Goal: Task Accomplishment & Management: Manage account settings

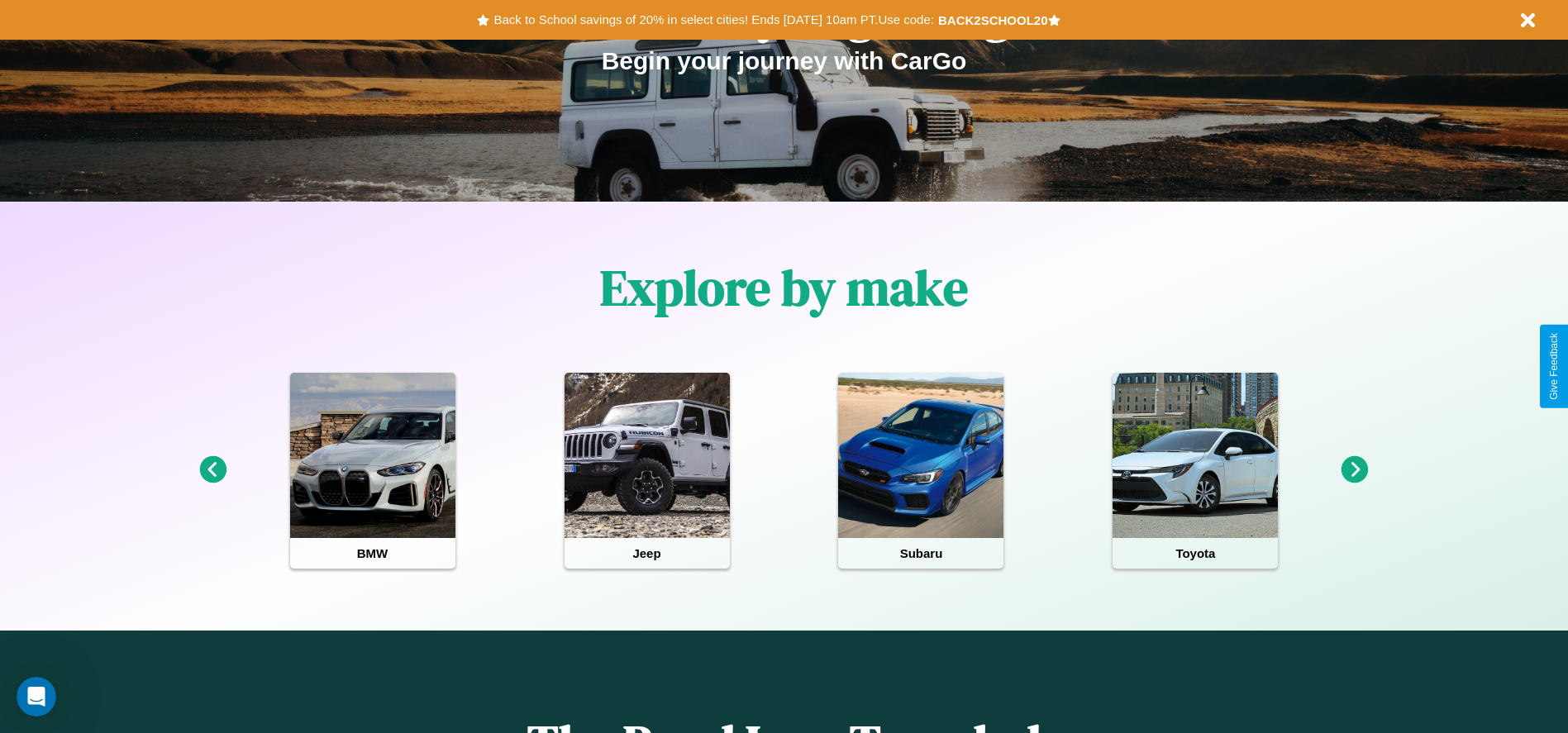
scroll to position [343, 0]
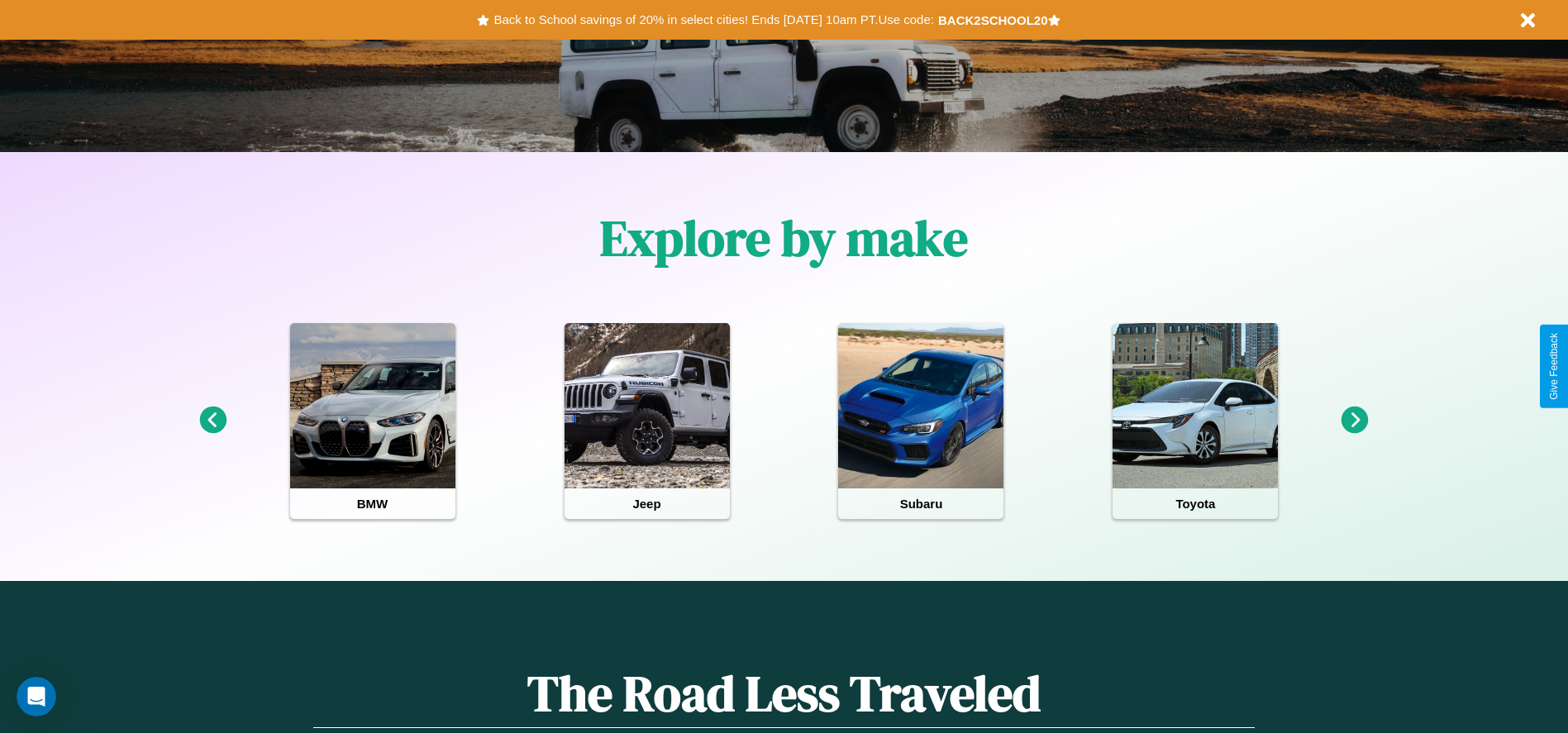
click at [1355, 421] on icon at bounding box center [1355, 420] width 27 height 27
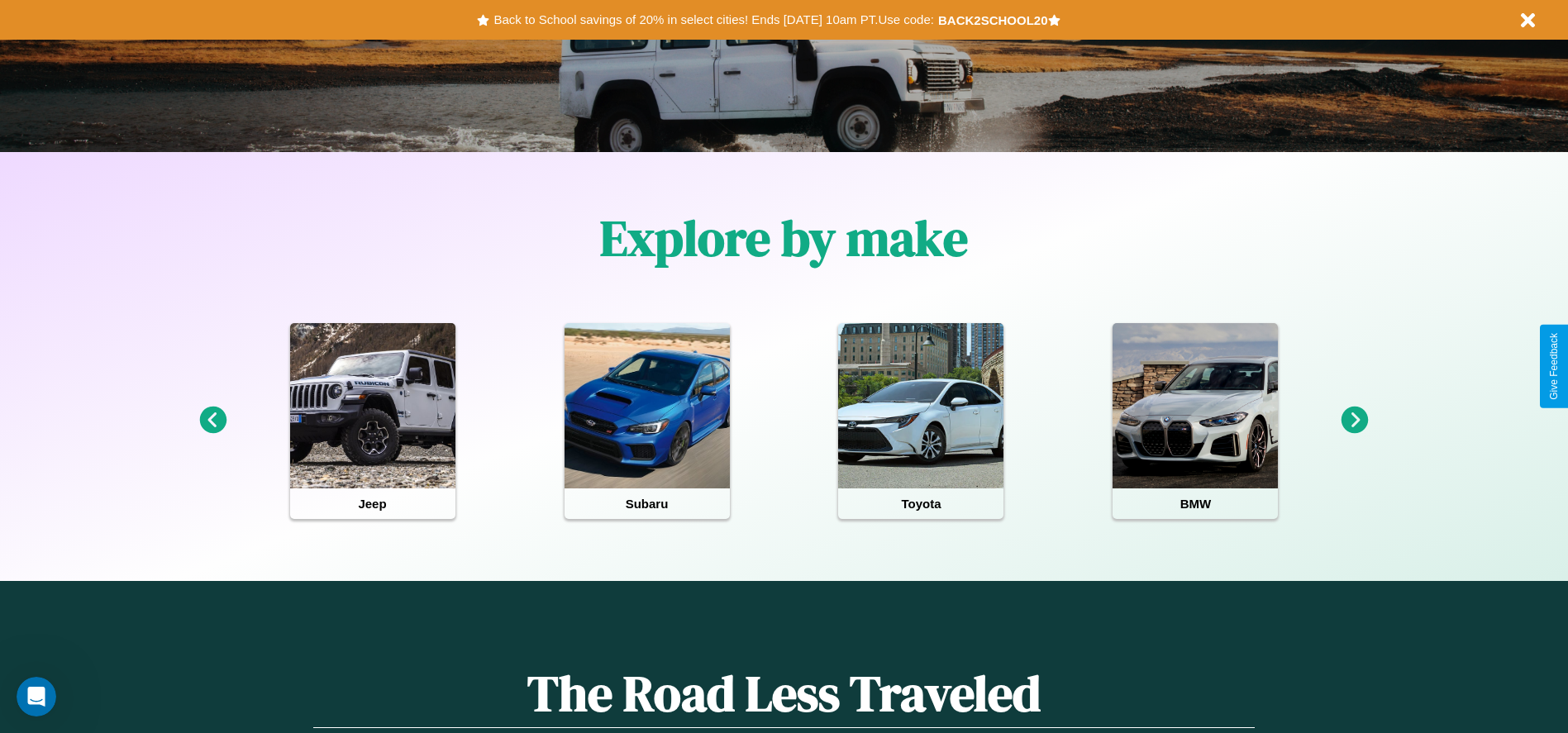
click at [213, 421] on icon at bounding box center [213, 420] width 27 height 27
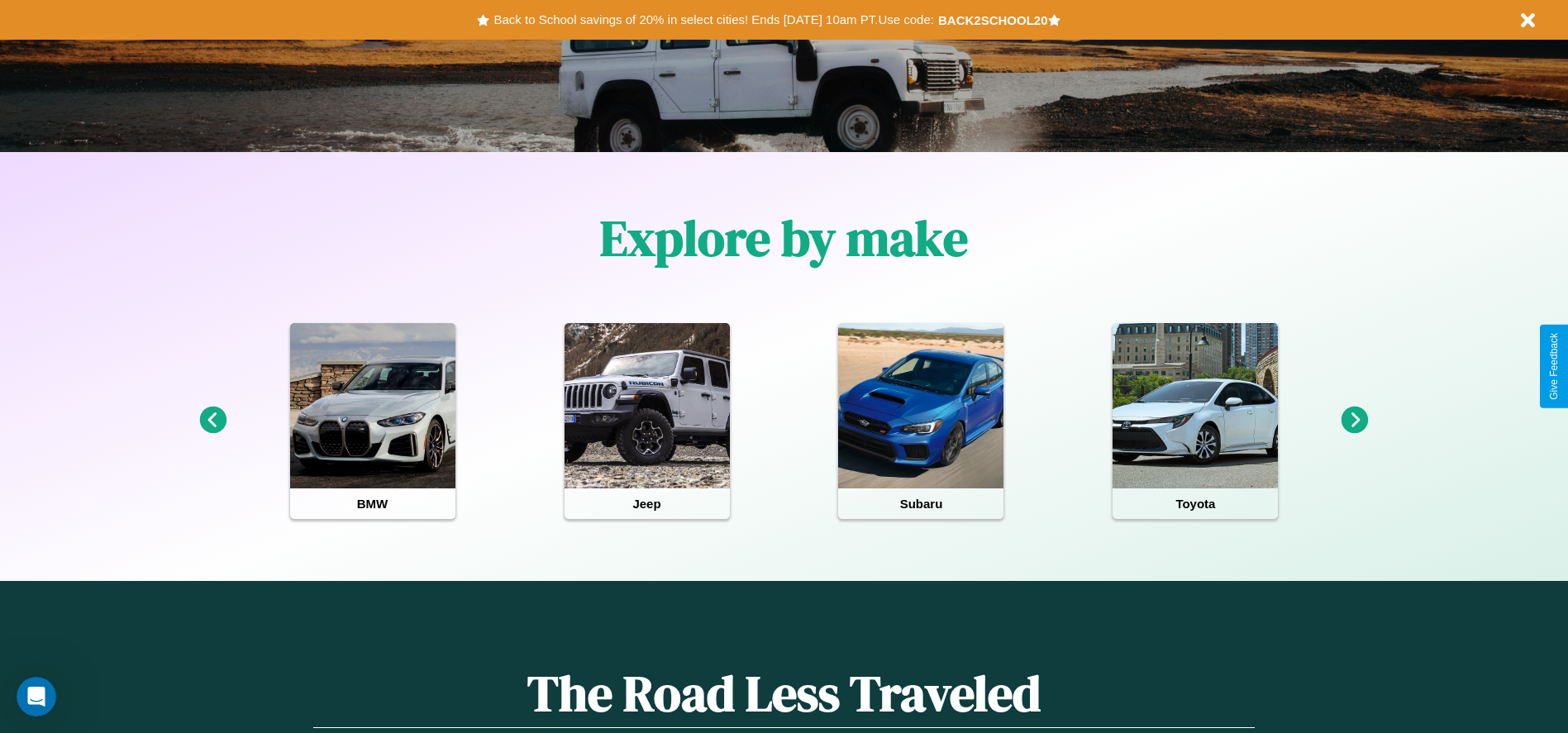
click at [213, 421] on icon at bounding box center [213, 420] width 27 height 27
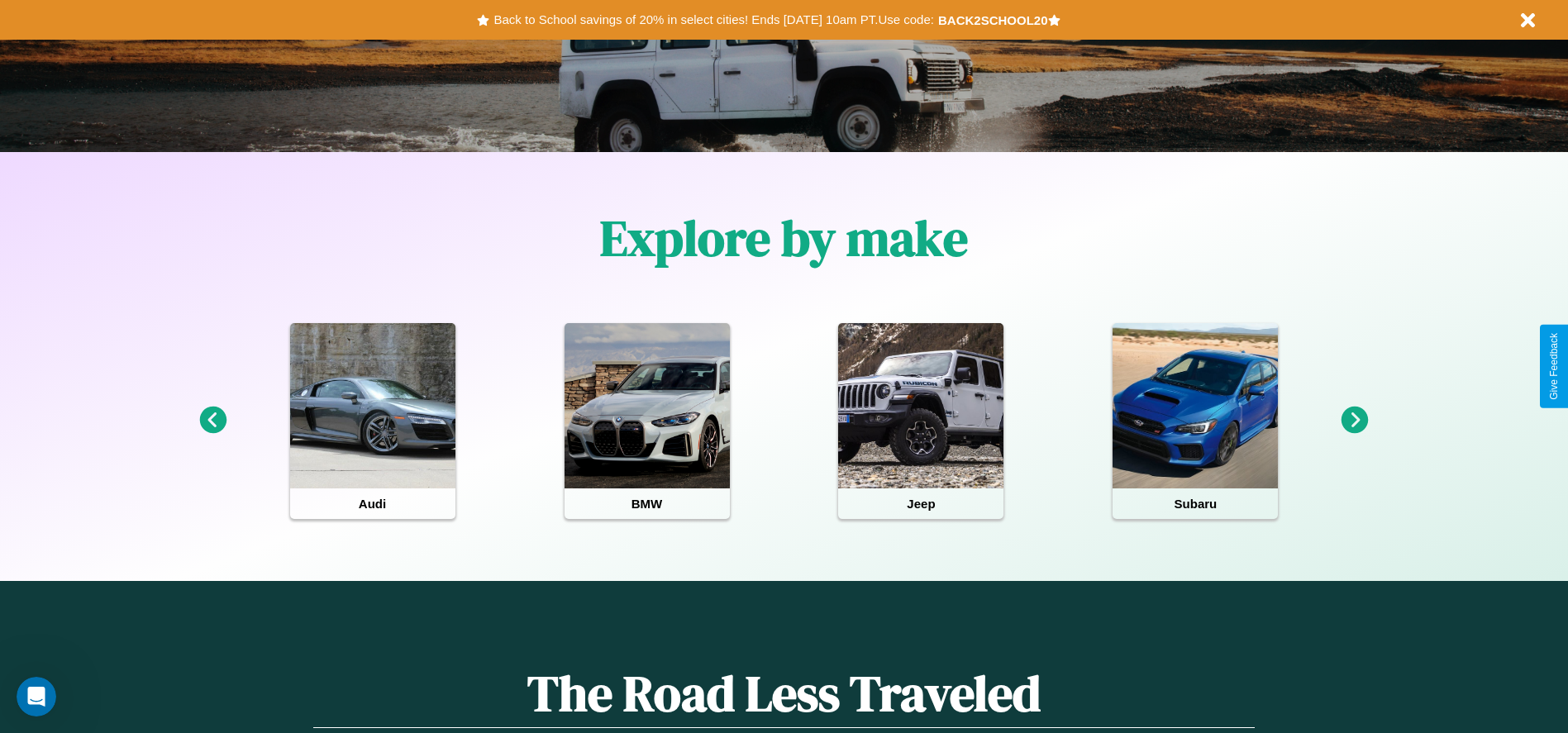
click at [1355, 421] on icon at bounding box center [1355, 420] width 27 height 27
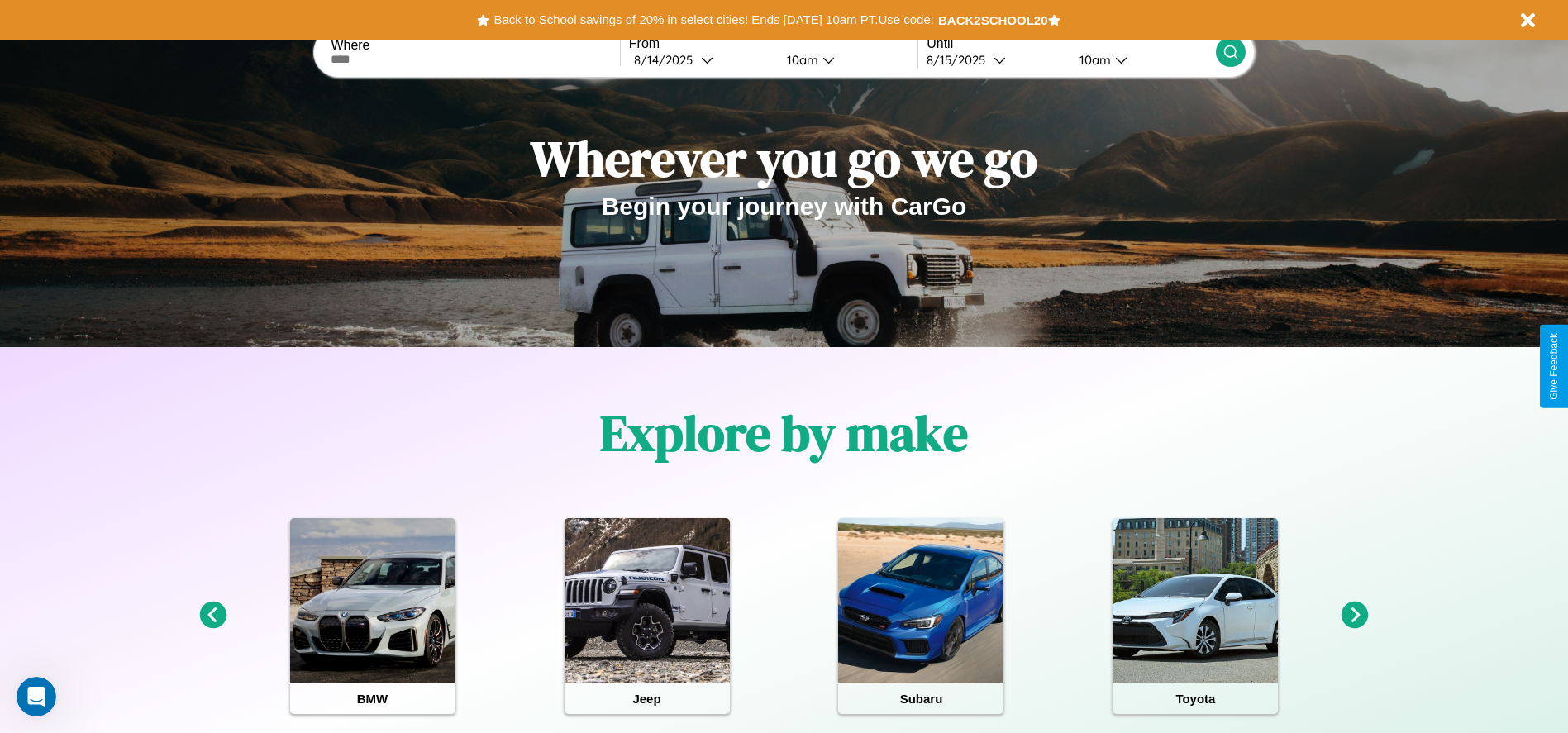
scroll to position [0, 0]
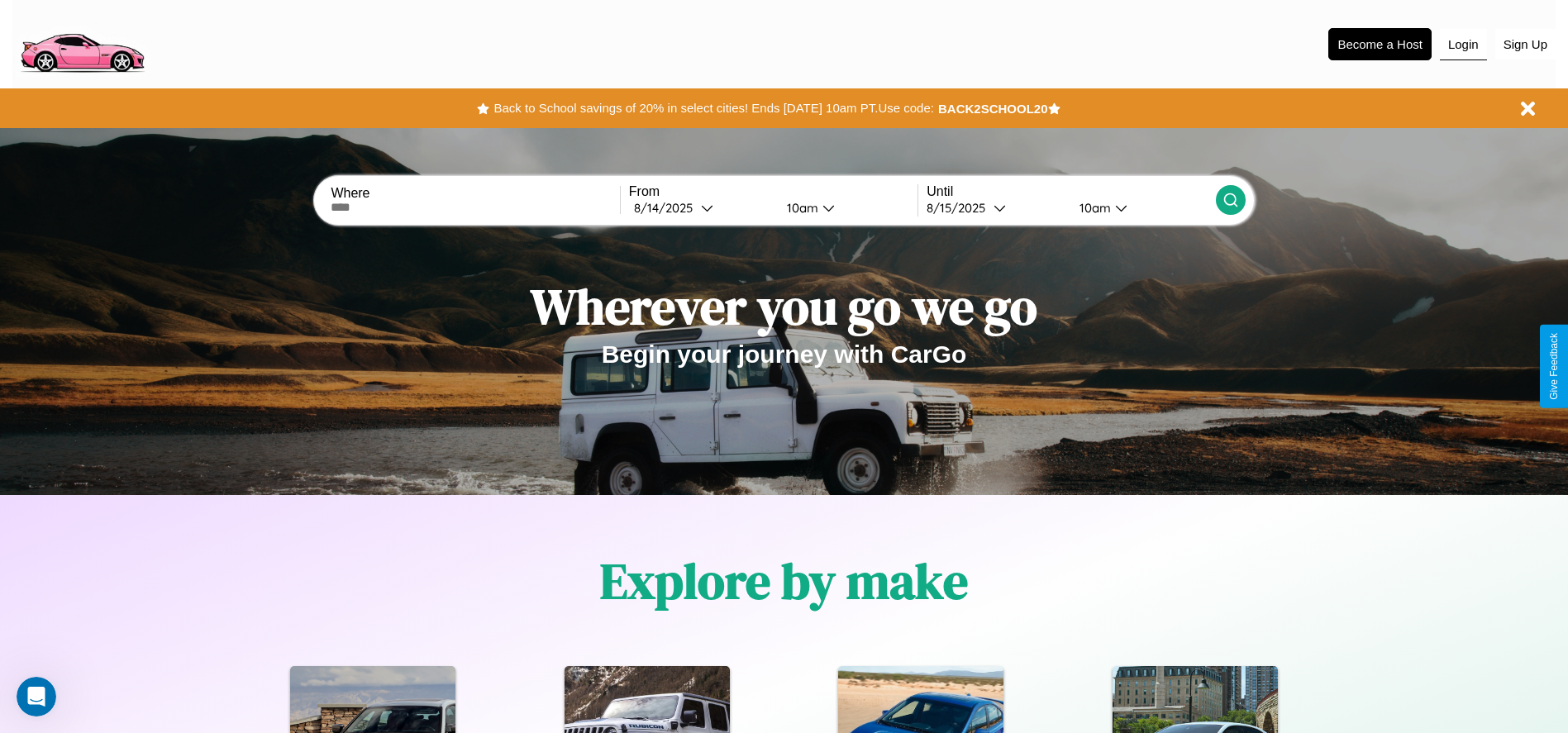
click at [1463, 44] on button "Login" at bounding box center [1464, 44] width 47 height 31
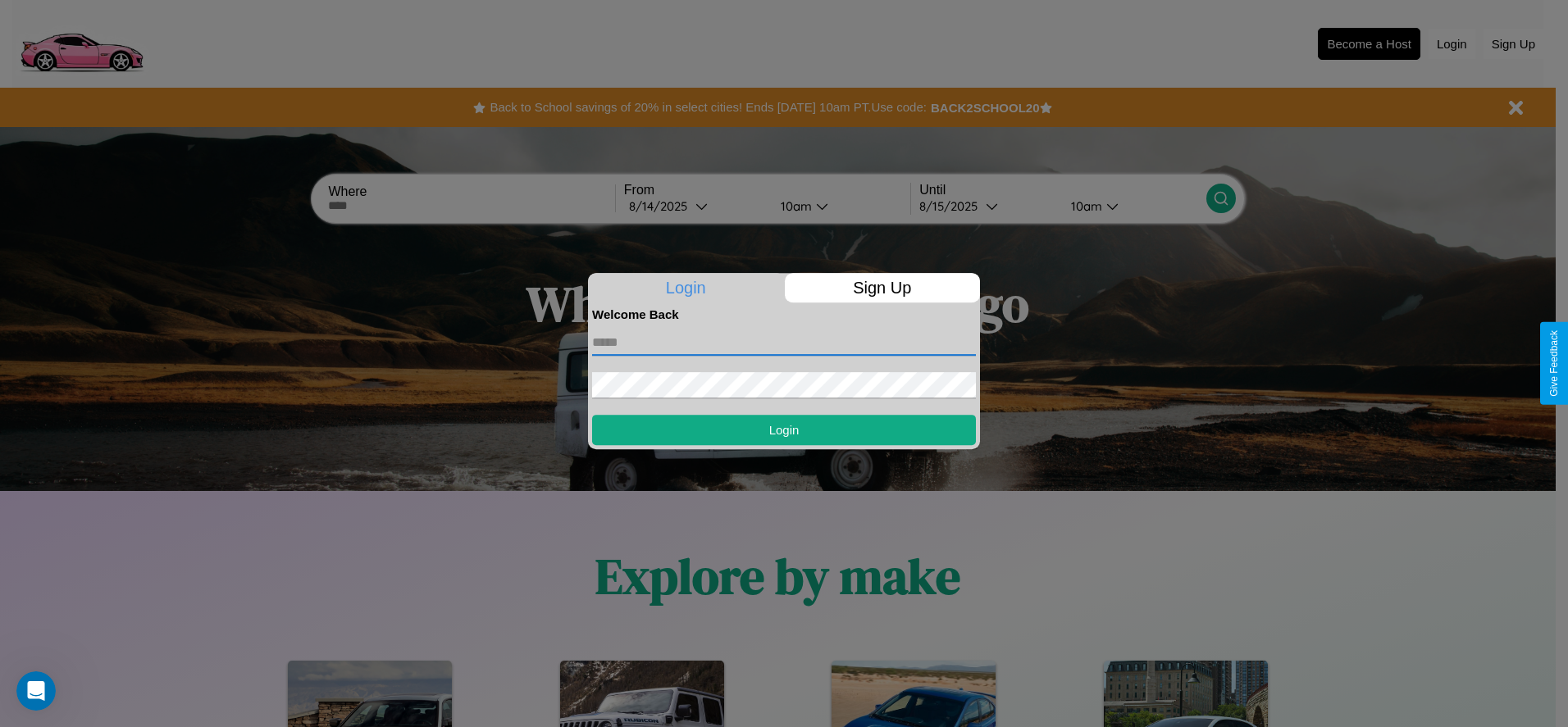
click at [784, 342] on input "text" at bounding box center [784, 342] width 384 height 26
type input "**********"
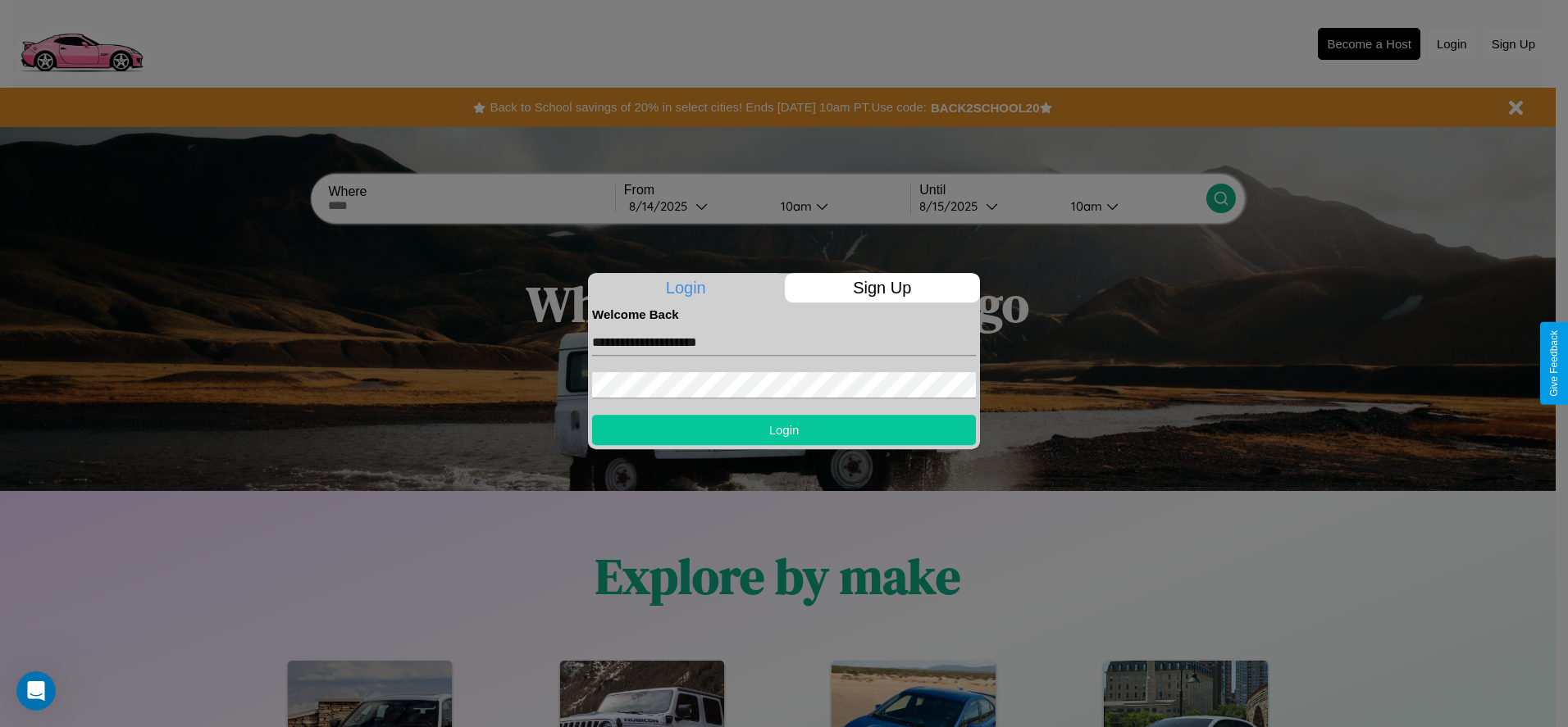
click at [784, 430] on button "Login" at bounding box center [784, 430] width 384 height 30
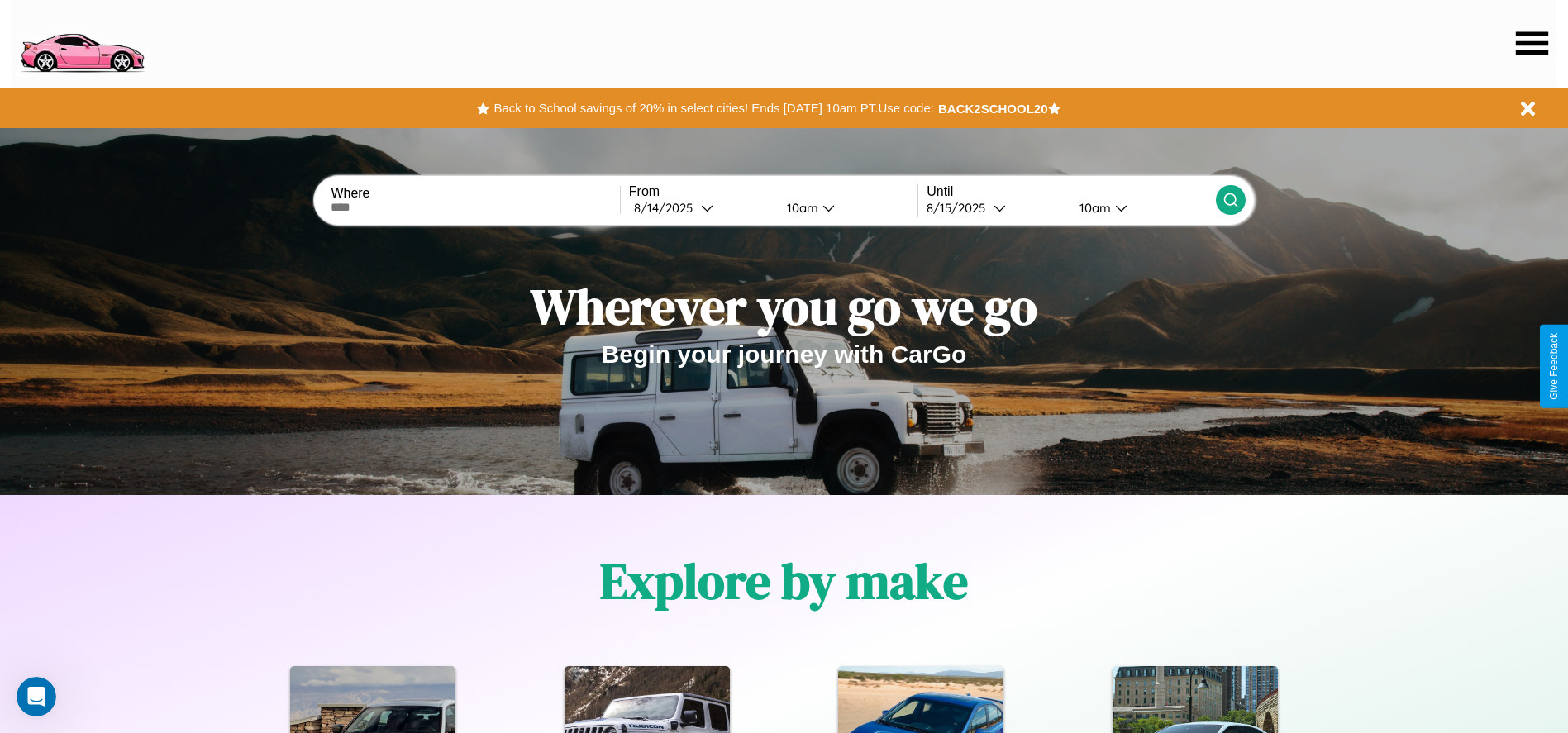
click at [1532, 43] on icon at bounding box center [1532, 43] width 32 height 23
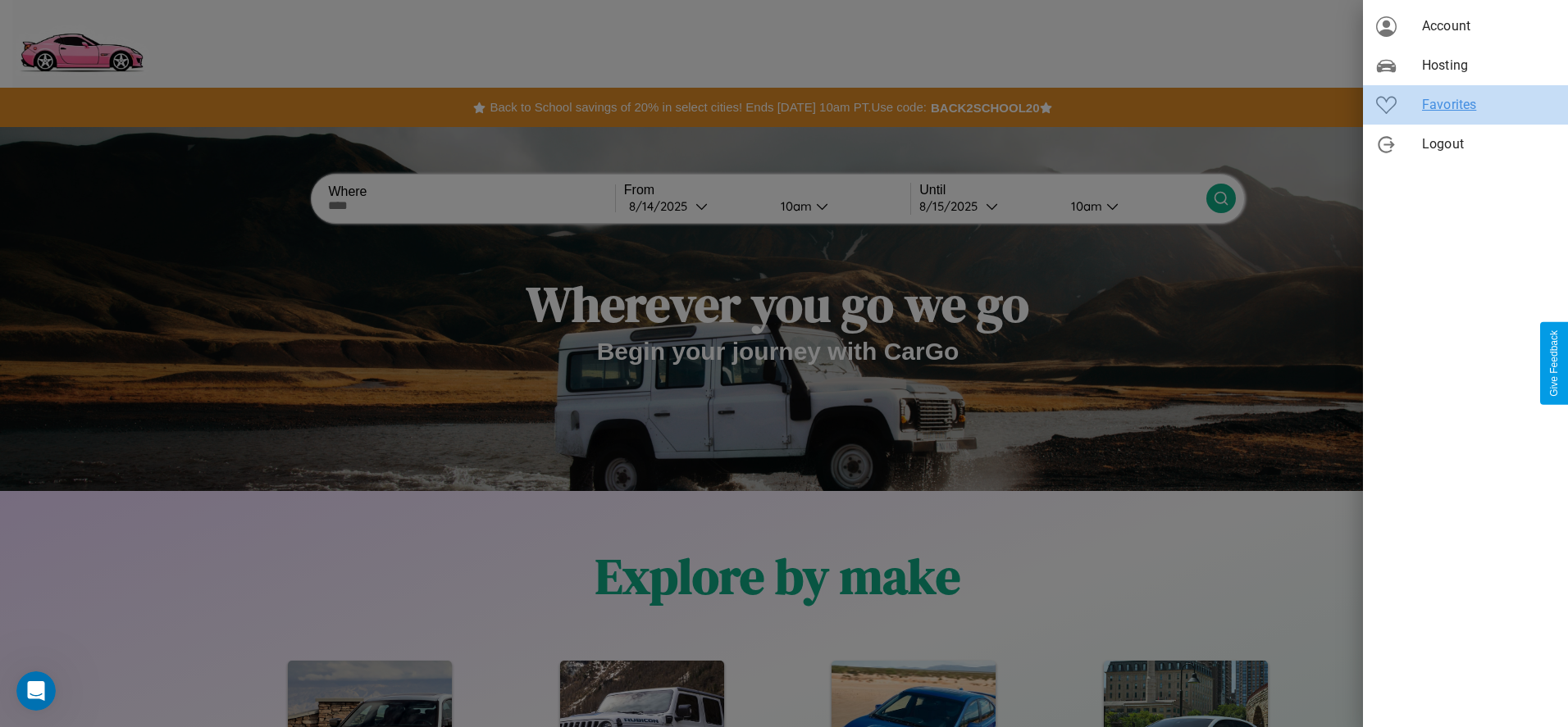
click at [1466, 105] on span "Favorites" at bounding box center [1489, 104] width 133 height 20
